Goal: Task Accomplishment & Management: Manage account settings

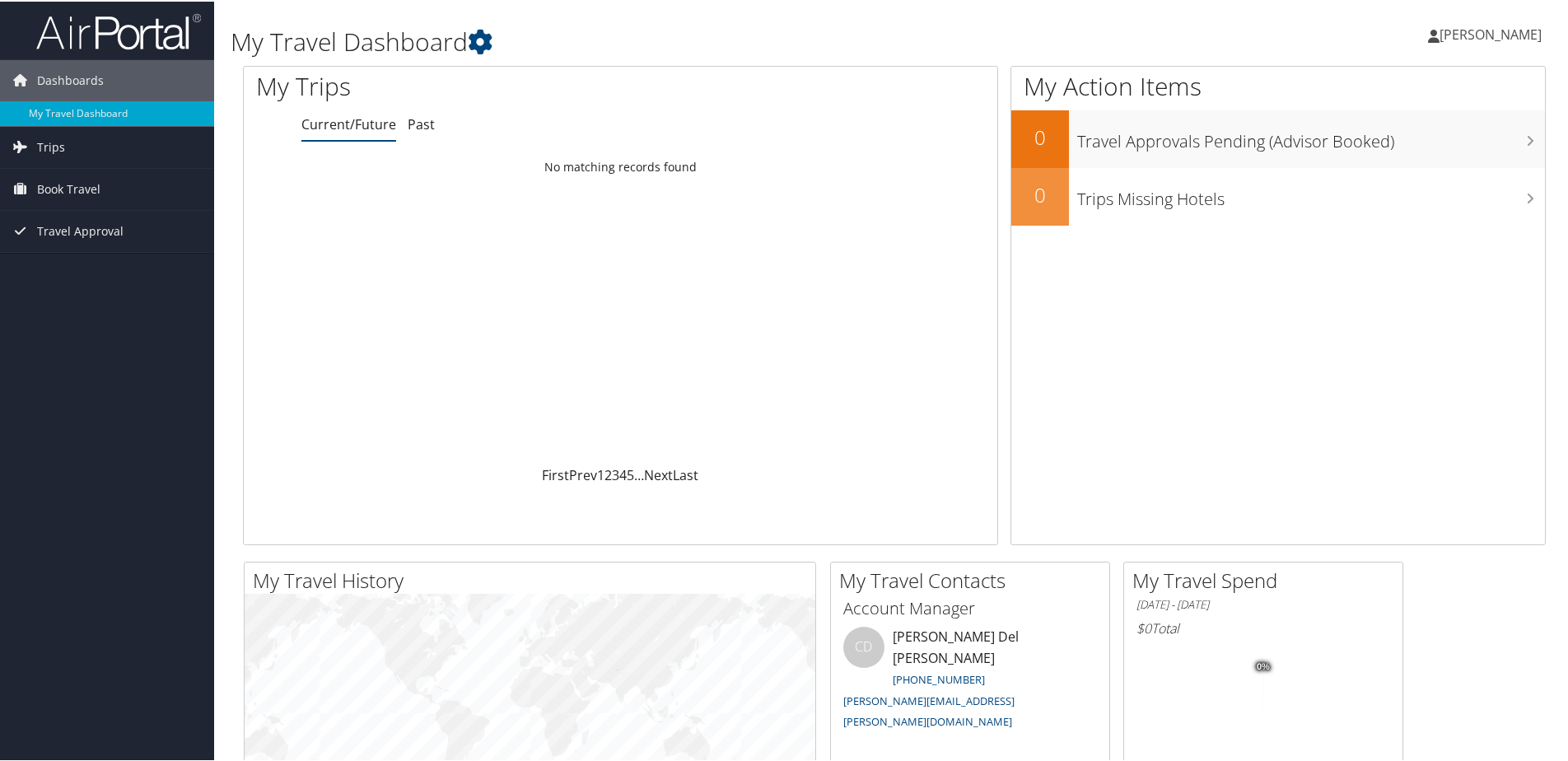
click at [1509, 35] on span "Jon Karibian" at bounding box center [1490, 33] width 102 height 18
click at [1414, 148] on link "View Travel Profile" at bounding box center [1448, 146] width 184 height 28
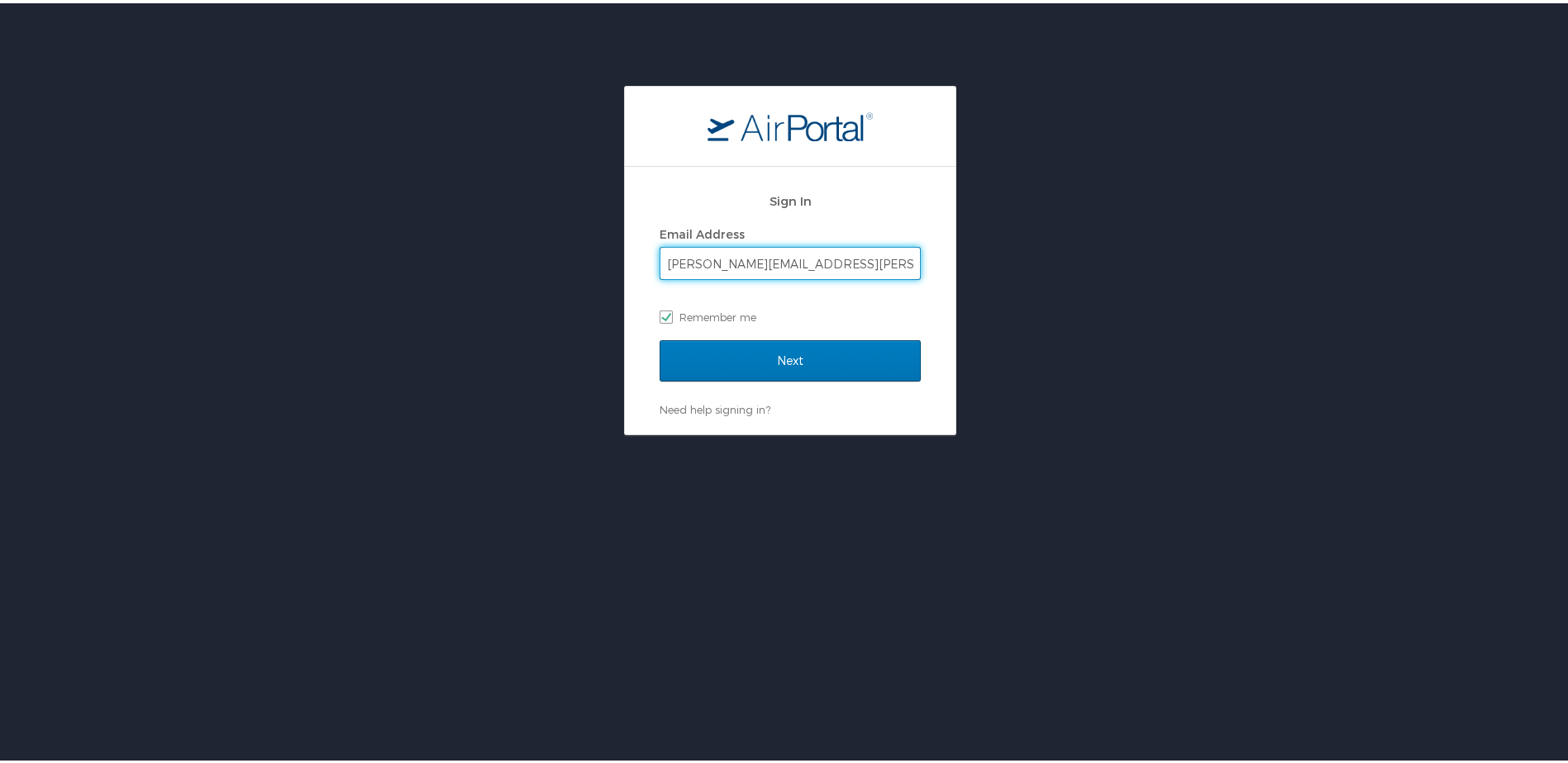
click at [836, 261] on input "[PERSON_NAME][EMAIL_ADDRESS][PERSON_NAME][DOMAIN_NAME]" at bounding box center [790, 260] width 259 height 31
click at [836, 261] on input "Jon.Karibian@autoliv.com" at bounding box center [790, 260] width 259 height 31
drag, startPoint x: 615, startPoint y: 460, endPoint x: 650, endPoint y: 416, distance: 56.2
click at [615, 455] on div "Sign In Email Address Jon.Karibian@autoliv.com Remember me Next Need help signi…" at bounding box center [790, 464] width 1580 height 763
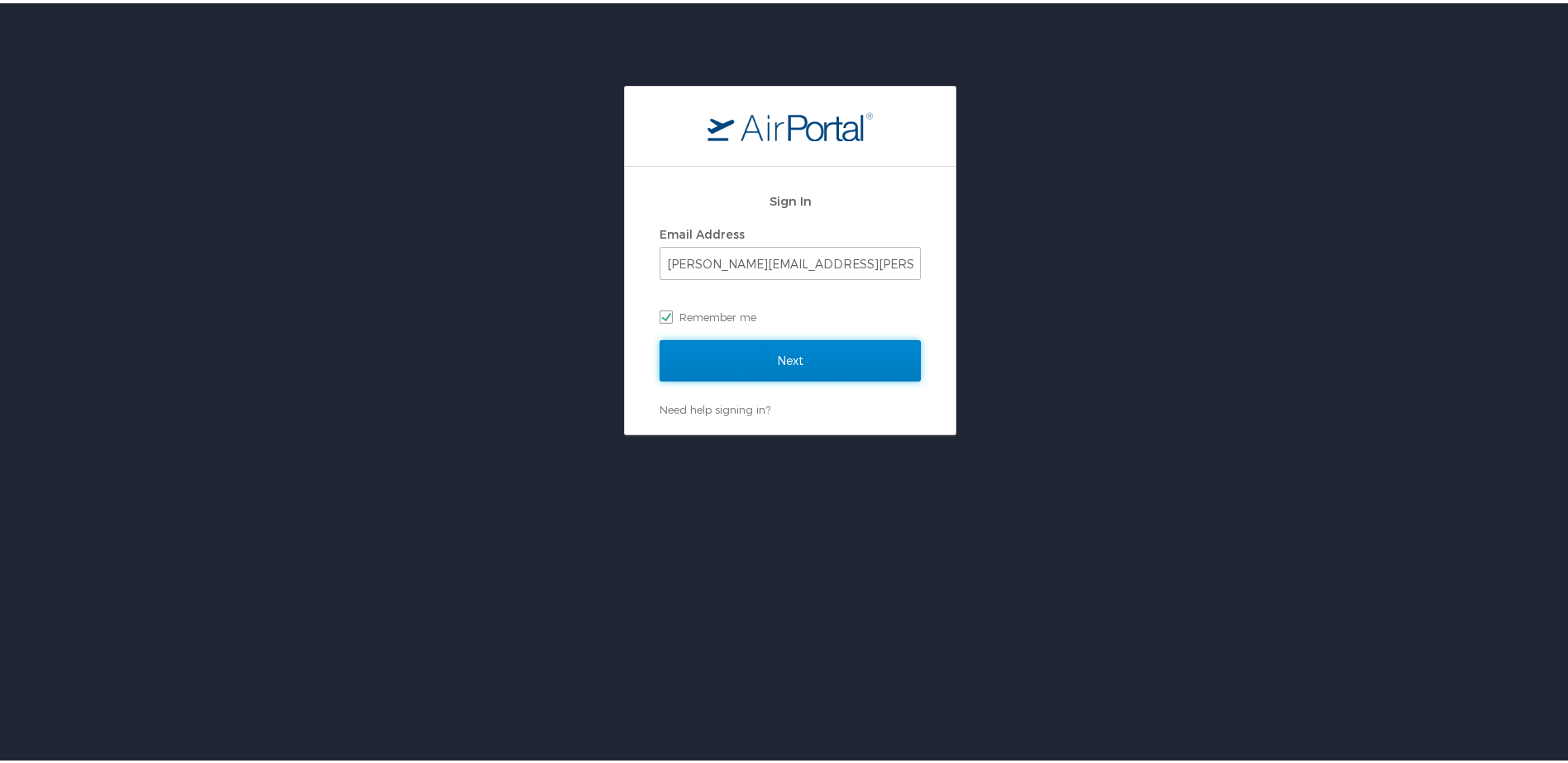
click at [694, 364] on input "Next" at bounding box center [790, 357] width 261 height 42
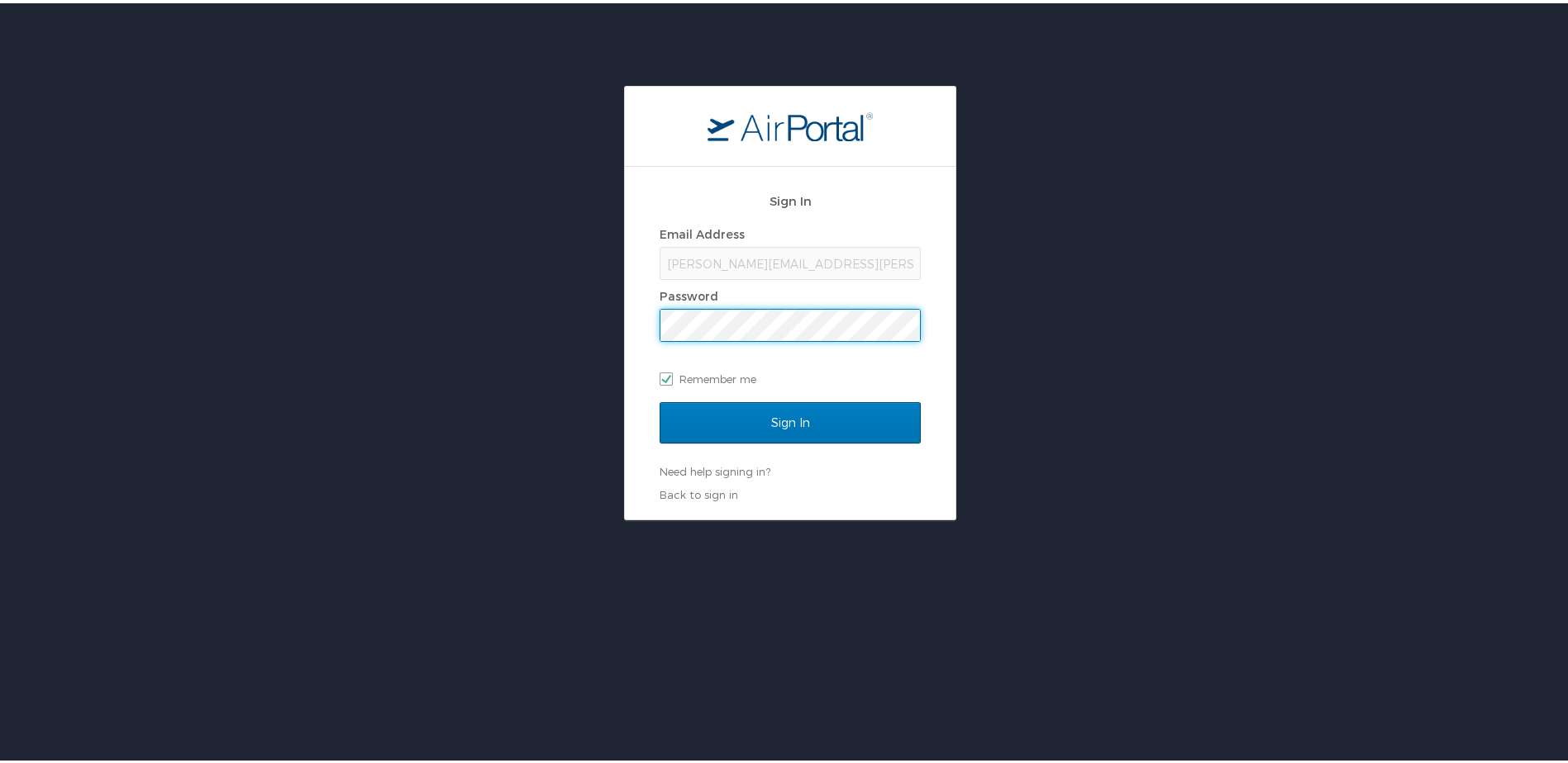
click at [660, 399] on input "Sign In" at bounding box center [790, 420] width 261 height 42
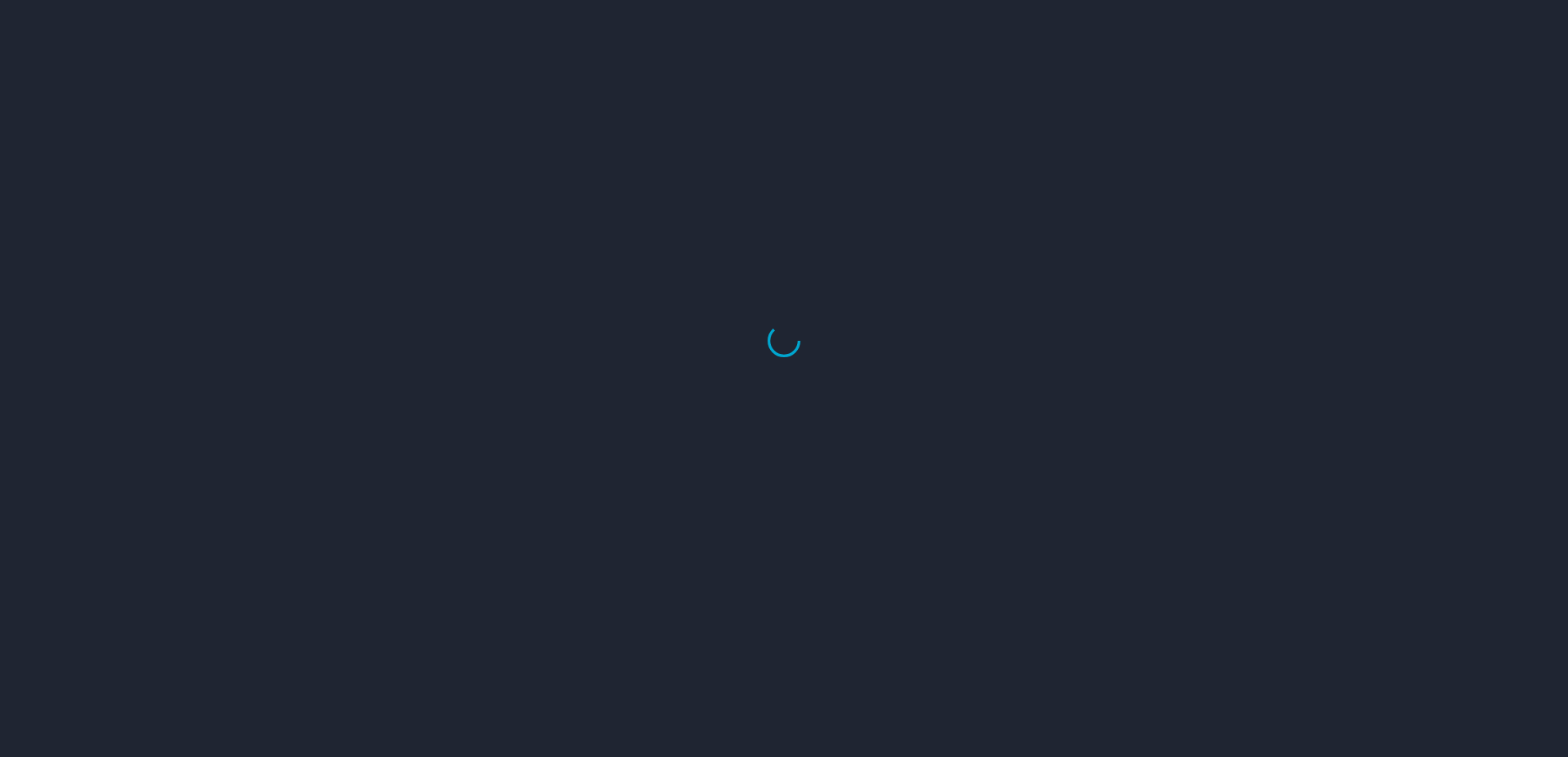
select select "US"
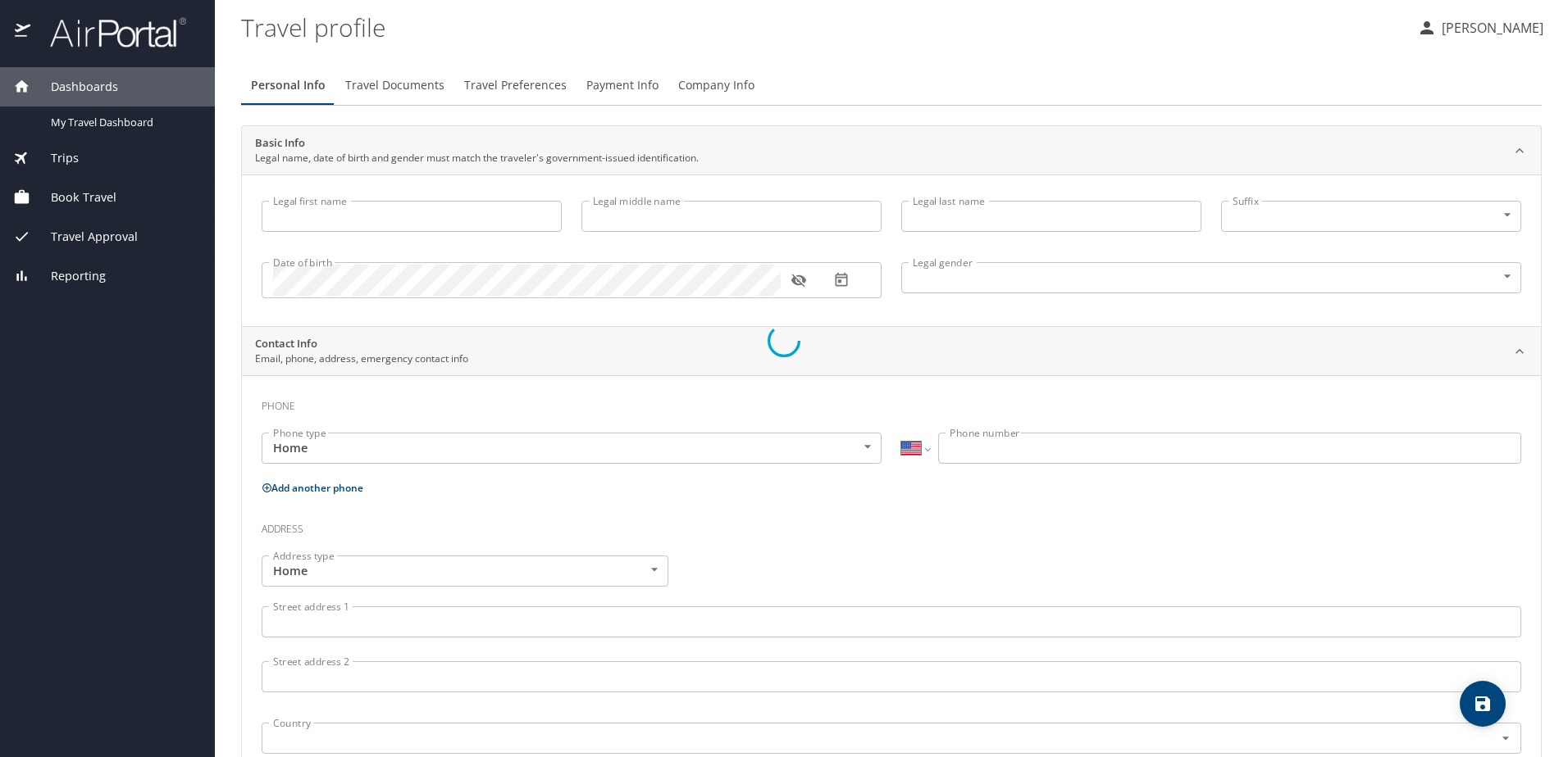
type input "Jon"
type input "Paul"
type input "Karibian"
type input "Male"
type input "Leah"
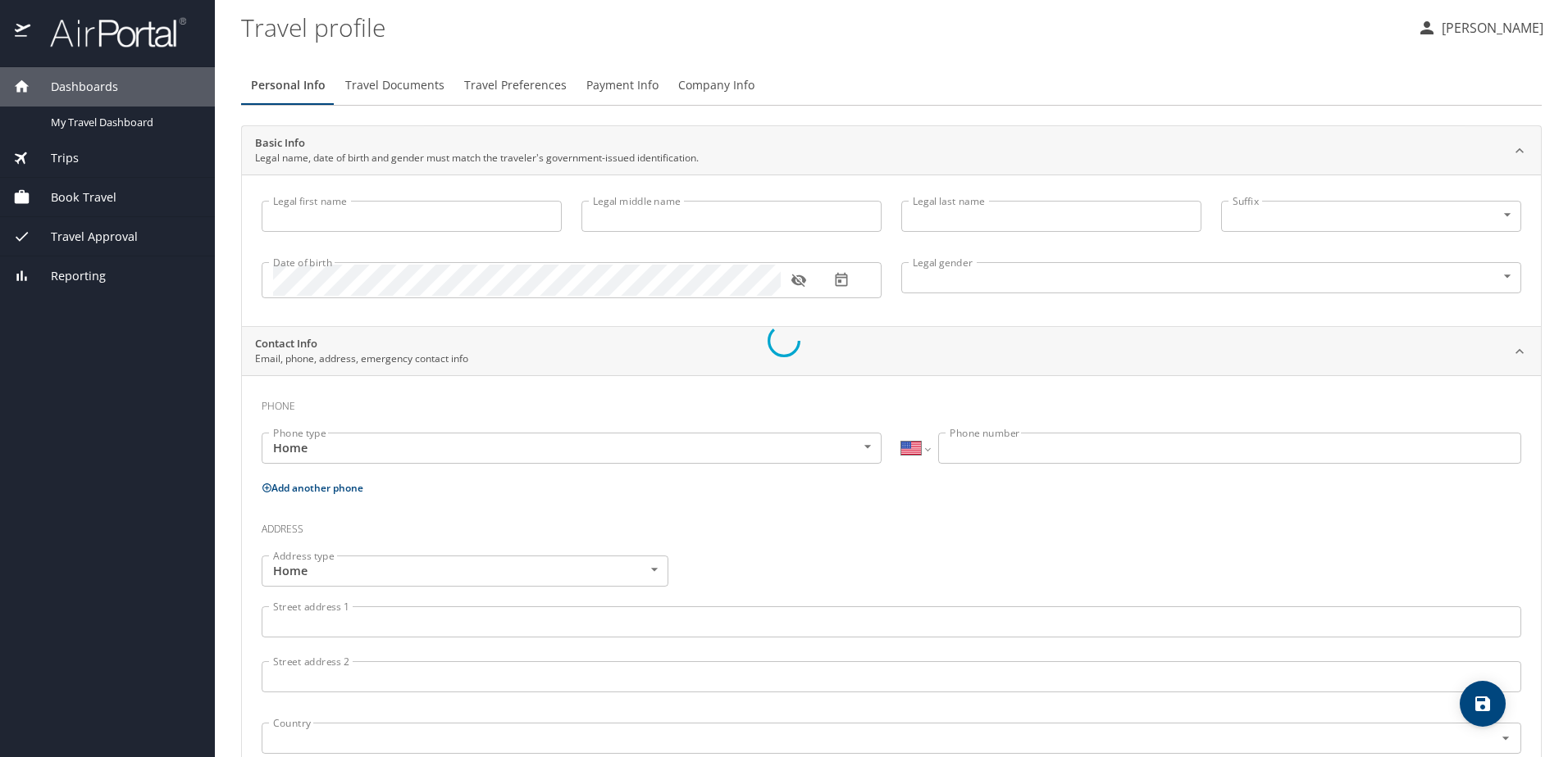
type input "Karibian"
type input "(248) 897-2567"
type input "leahkaribian@comcast.net"
select select "US"
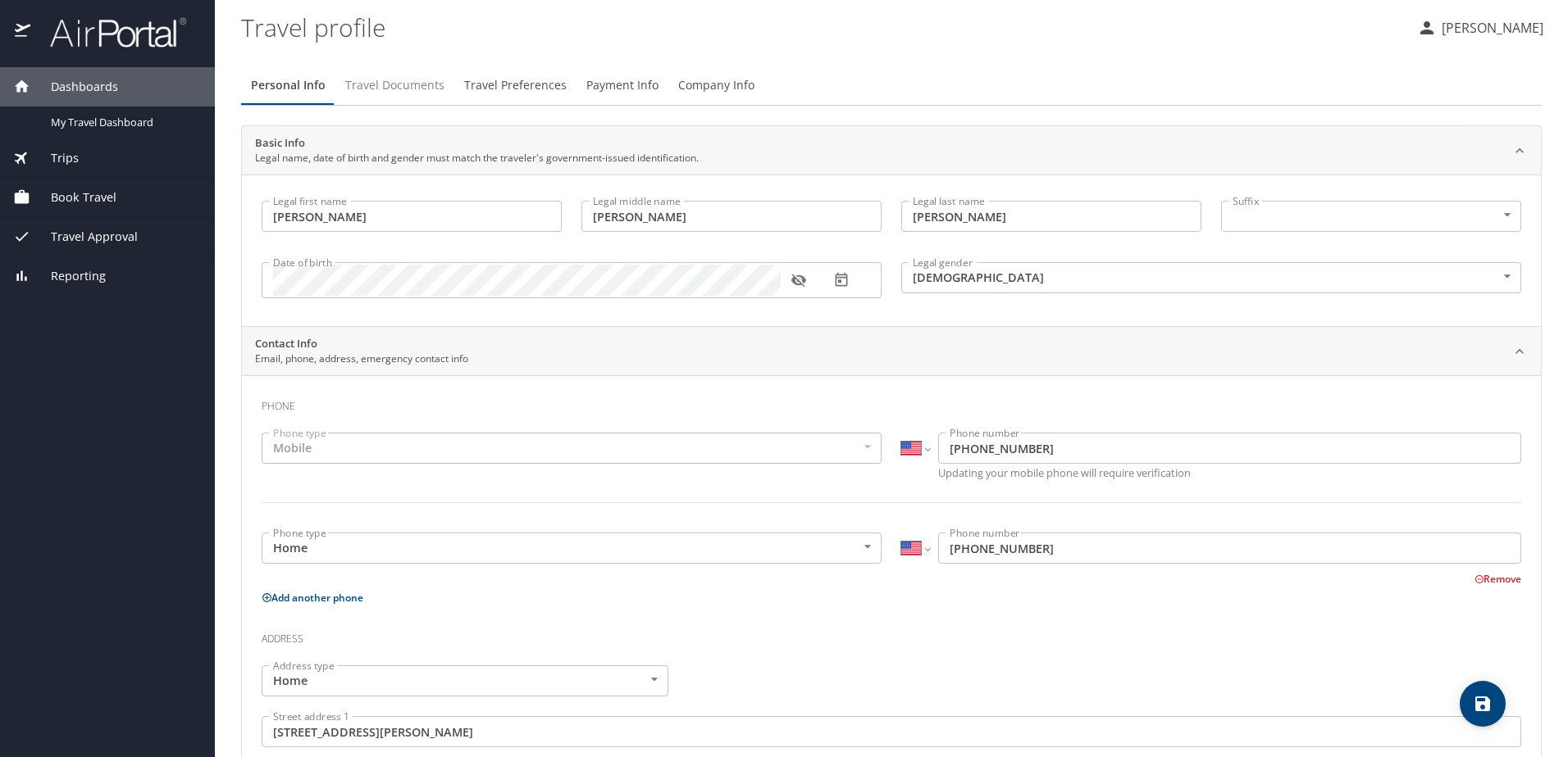
click at [382, 89] on span "Travel Documents" at bounding box center [395, 85] width 99 height 20
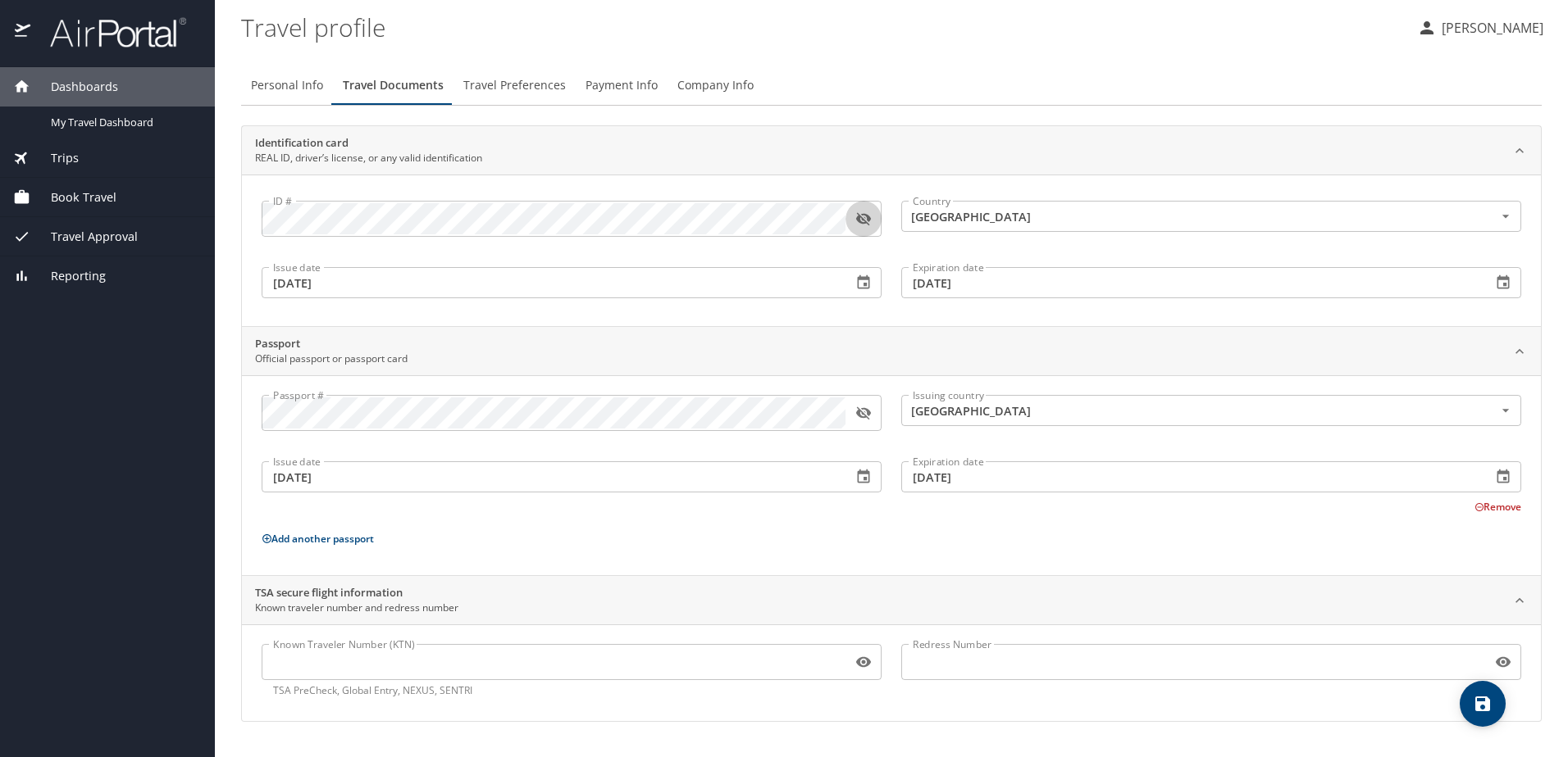
click at [858, 222] on icon "button" at bounding box center [864, 220] width 15 height 13
click at [858, 221] on icon "button" at bounding box center [864, 220] width 15 height 11
click at [856, 414] on icon "button" at bounding box center [864, 413] width 16 height 16
